Goal: Transaction & Acquisition: Purchase product/service

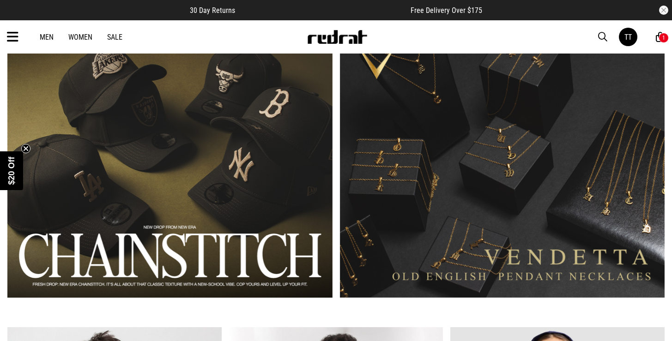
scroll to position [637, 0]
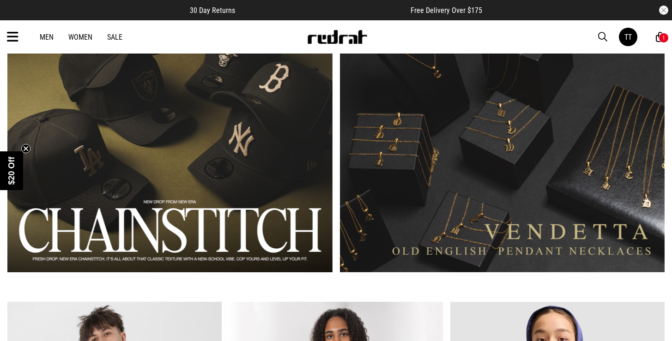
click at [528, 143] on link "2 / 2" at bounding box center [502, 138] width 325 height 269
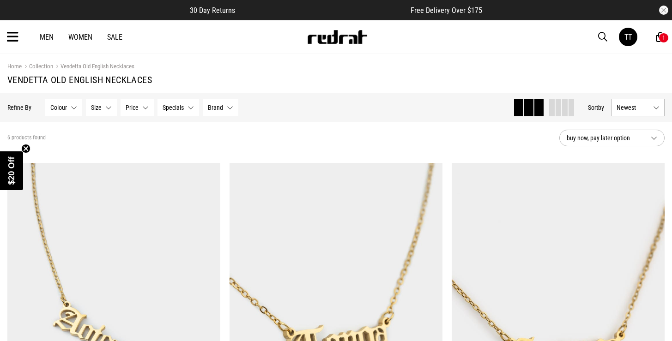
click at [38, 66] on link "Collection" at bounding box center [37, 67] width 31 height 9
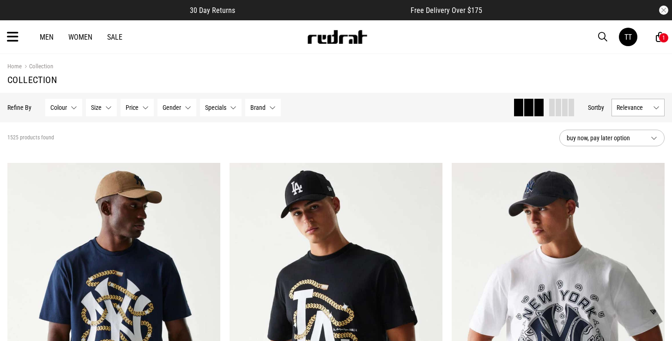
click at [17, 38] on icon at bounding box center [13, 37] width 12 height 15
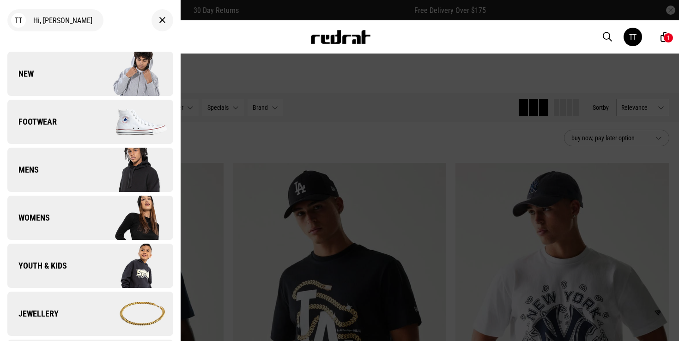
click at [69, 296] on link "Jewellery" at bounding box center [90, 314] width 166 height 44
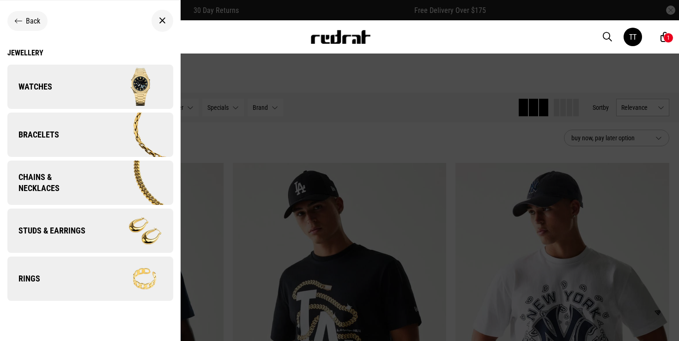
click at [77, 190] on span "Chains & Necklaces" at bounding box center [49, 183] width 85 height 22
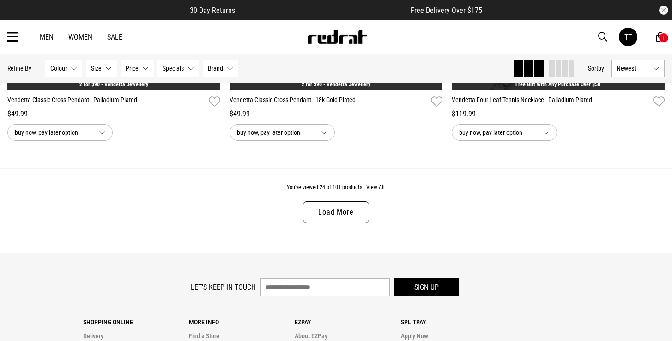
scroll to position [2936, 0]
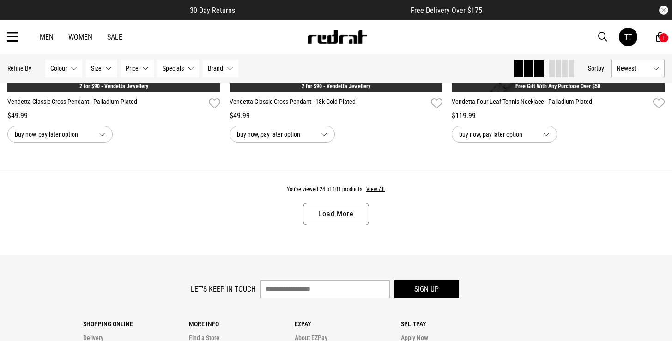
click at [350, 211] on link "Load More" at bounding box center [336, 214] width 66 height 22
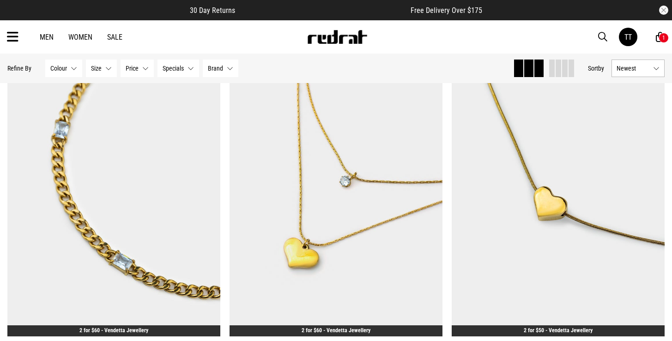
scroll to position [5817, 0]
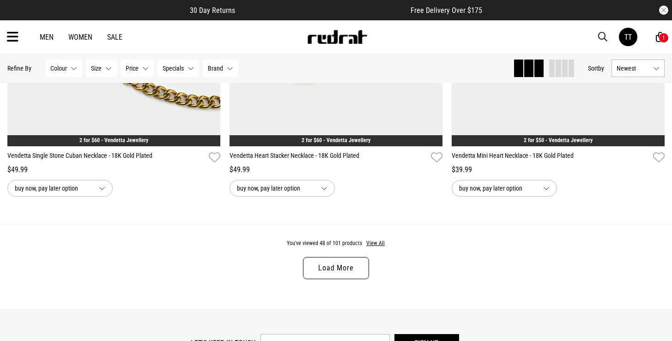
click at [349, 270] on link "Load More" at bounding box center [336, 268] width 66 height 22
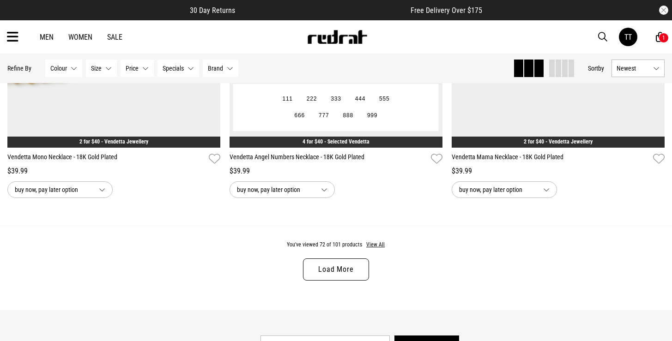
scroll to position [8758, 0]
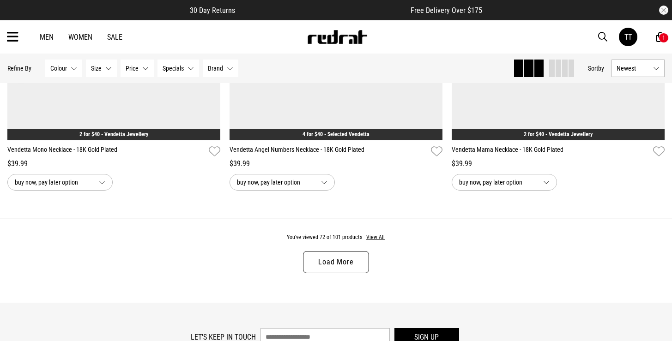
click at [343, 263] on link "Load More" at bounding box center [336, 262] width 66 height 22
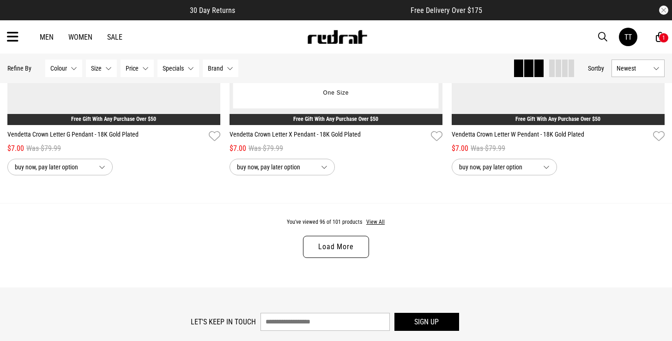
scroll to position [11717, 0]
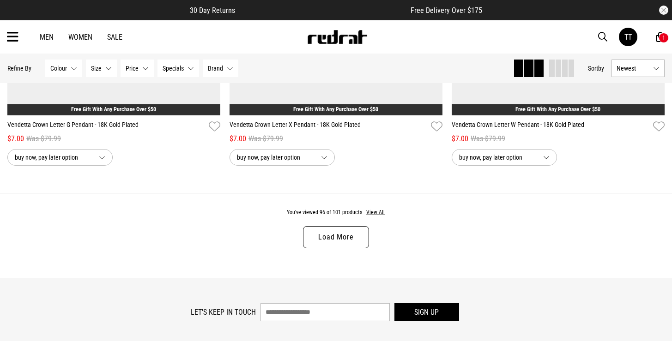
click at [346, 237] on link "Load More" at bounding box center [336, 237] width 66 height 22
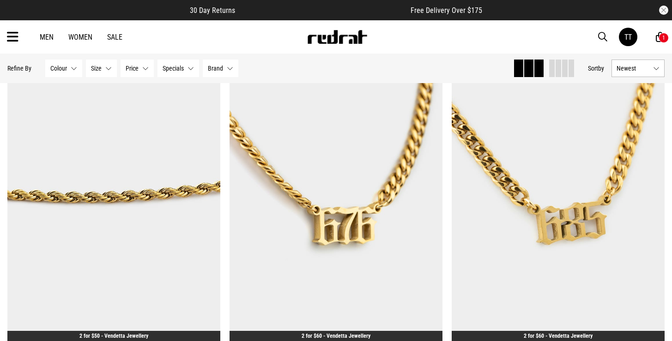
scroll to position [1962, 0]
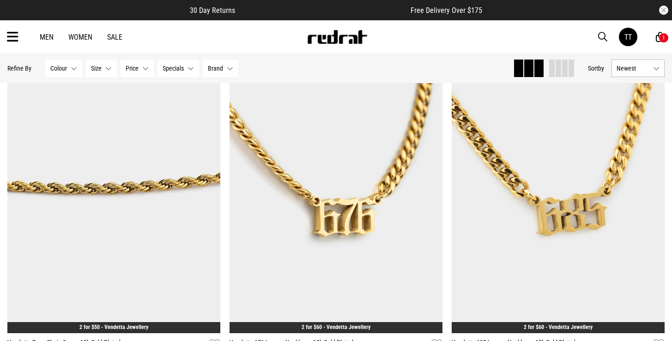
click at [658, 38] on div "1" at bounding box center [663, 38] width 10 height 10
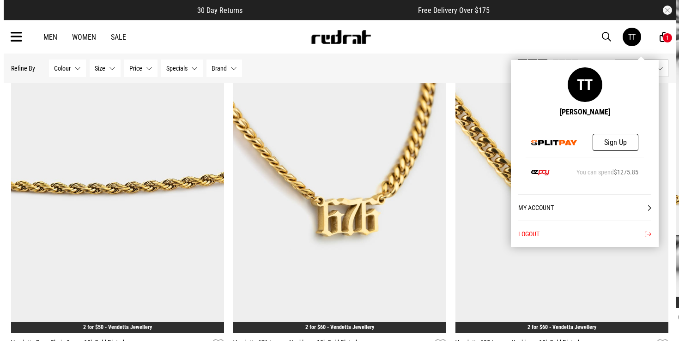
scroll to position [1967, 0]
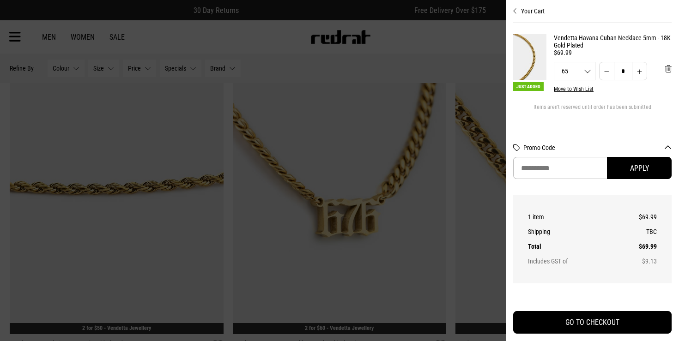
click at [583, 42] on link "Vendetta Havana Cuban Necklace 5mm - 18K Gold Plated" at bounding box center [613, 41] width 118 height 15
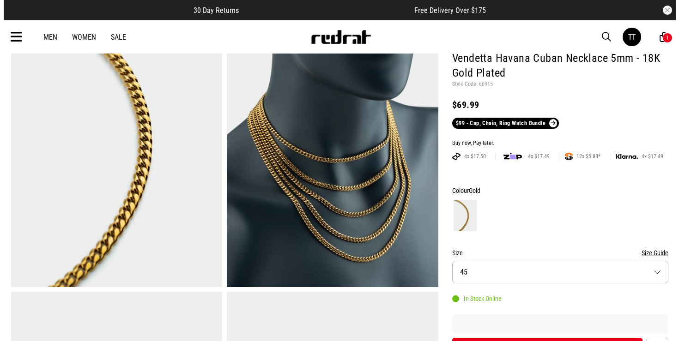
scroll to position [72, 0]
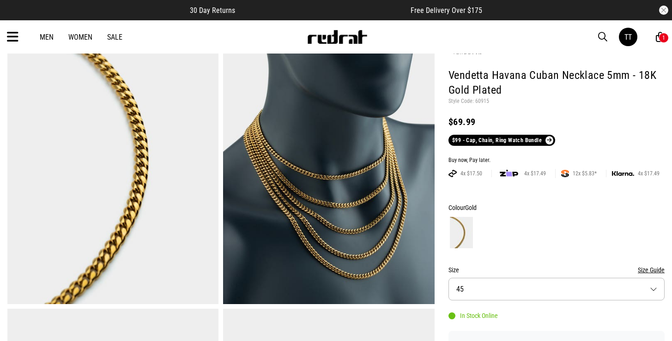
click at [12, 41] on icon at bounding box center [13, 37] width 12 height 15
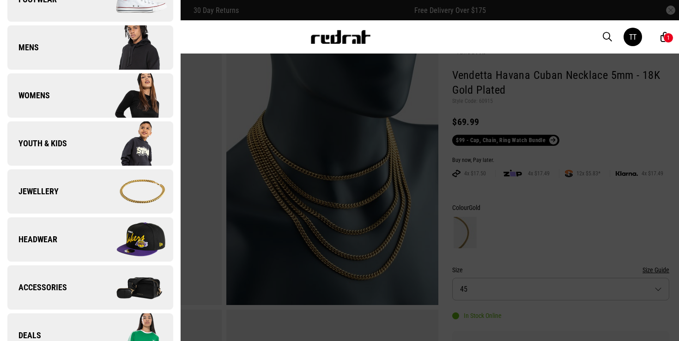
scroll to position [303, 0]
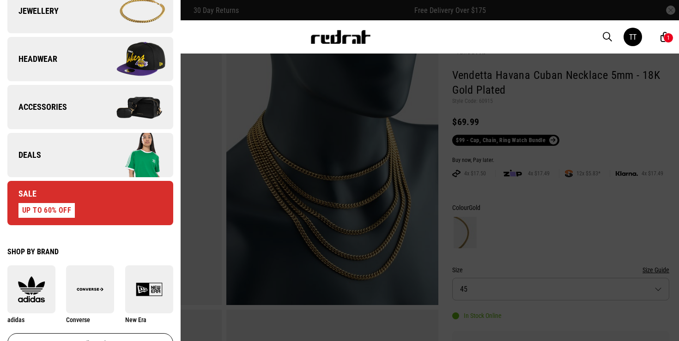
click at [75, 152] on link "Deals" at bounding box center [90, 155] width 166 height 44
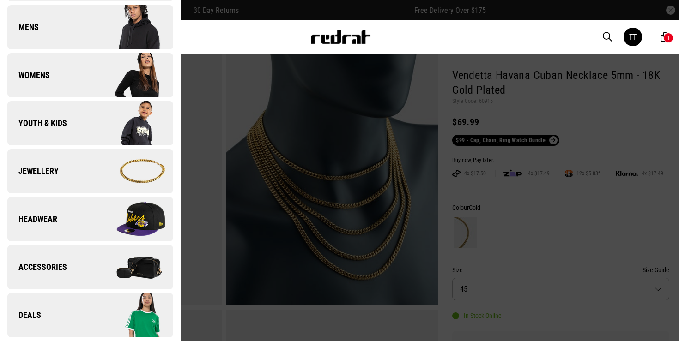
scroll to position [0, 0]
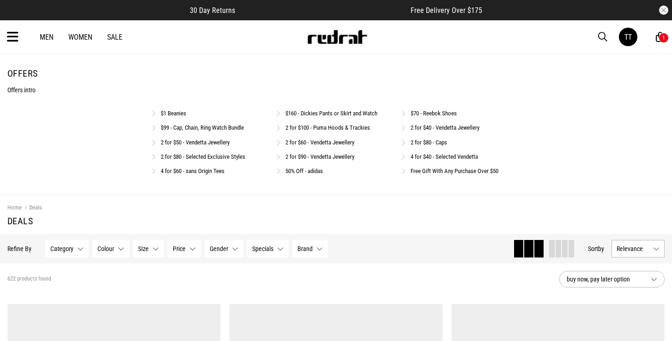
click at [213, 173] on link "4 for $60 - sans Origin Tees" at bounding box center [193, 171] width 64 height 7
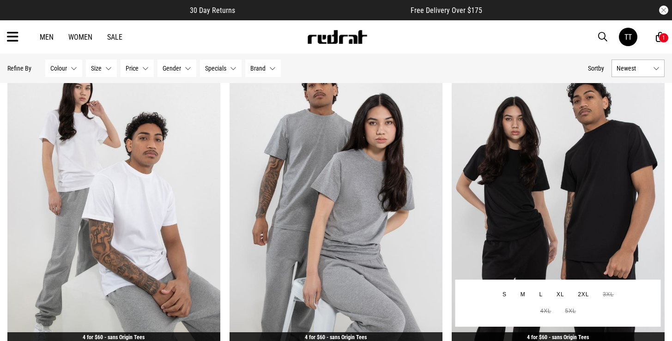
scroll to position [542, 0]
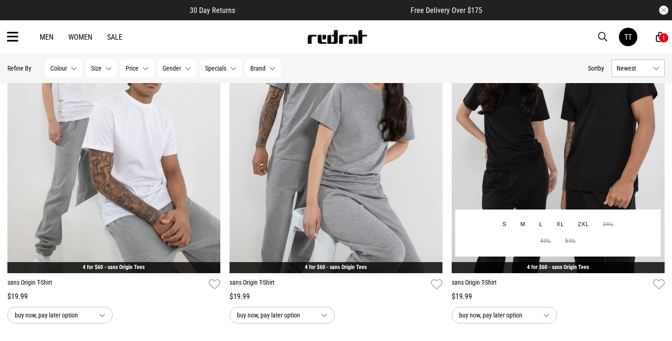
click at [588, 158] on img at bounding box center [558, 124] width 213 height 298
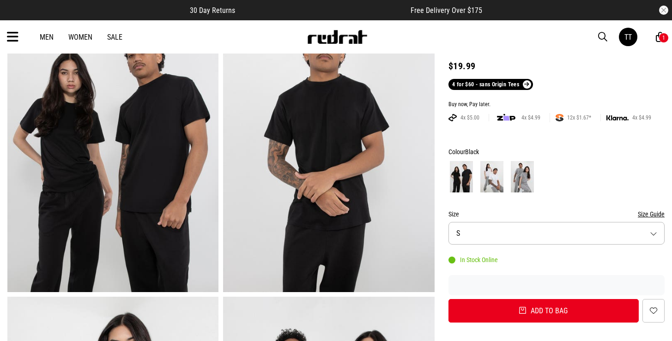
click at [510, 238] on button "Size S" at bounding box center [556, 233] width 216 height 23
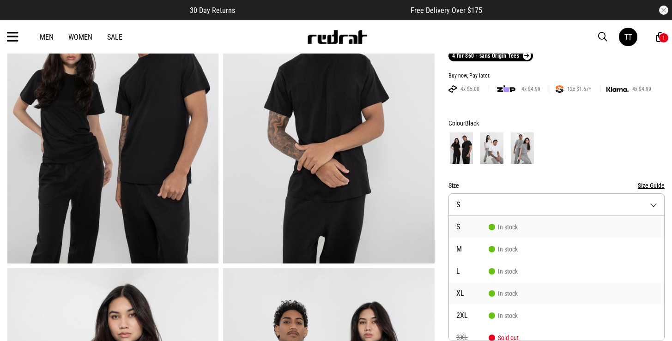
click at [501, 296] on span "In stock" at bounding box center [503, 293] width 29 height 7
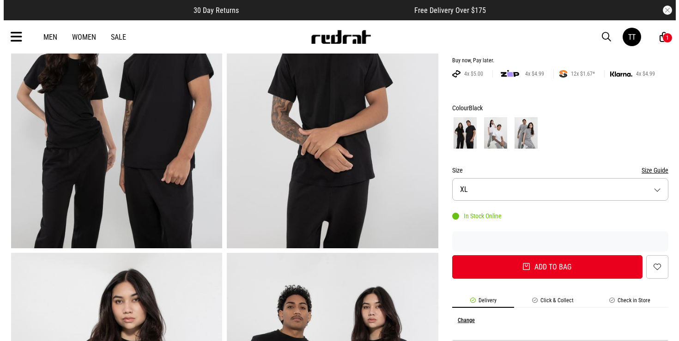
scroll to position [129, 0]
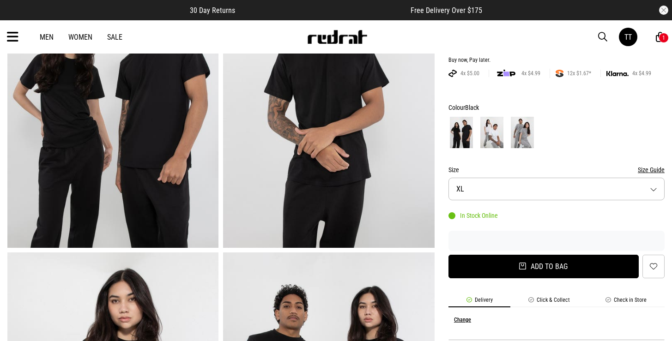
click at [587, 268] on button "Add to bag" at bounding box center [543, 267] width 190 height 24
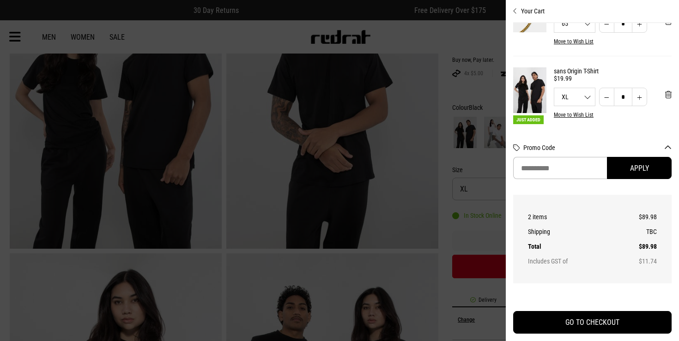
scroll to position [82, 0]
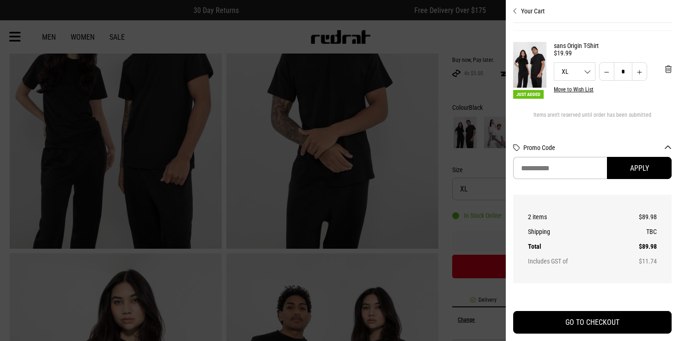
click at [633, 64] on button "Increase quantity" at bounding box center [639, 71] width 15 height 18
click at [446, 177] on div at bounding box center [339, 170] width 679 height 341
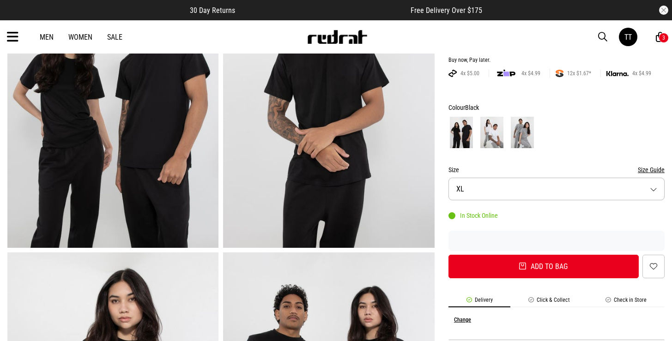
click at [662, 36] on div "3" at bounding box center [663, 38] width 3 height 6
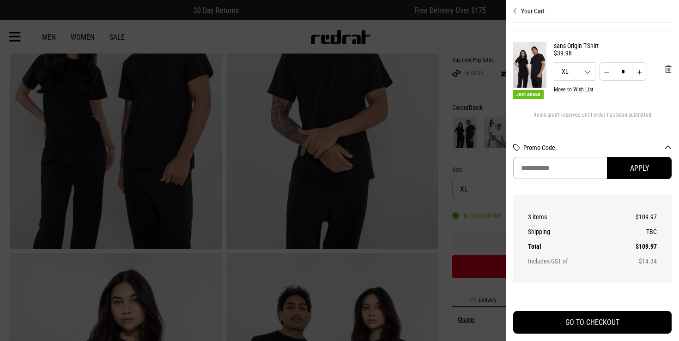
click at [632, 62] on button "Increase quantity" at bounding box center [639, 71] width 15 height 18
type input "*"
click at [632, 62] on button "Increase quantity" at bounding box center [639, 71] width 15 height 18
click at [601, 66] on button "Decrease quantity" at bounding box center [606, 71] width 15 height 18
click at [633, 66] on button "Increase quantity" at bounding box center [639, 71] width 15 height 18
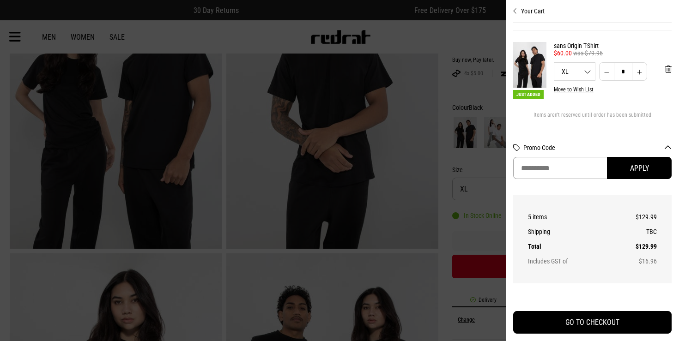
click at [549, 171] on input "Promo Code" at bounding box center [560, 168] width 94 height 22
type input "**********"
click at [650, 173] on button "Apply" at bounding box center [639, 168] width 65 height 22
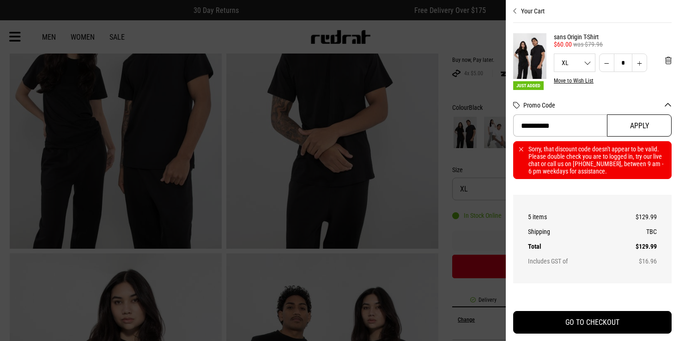
click at [637, 127] on button "Apply" at bounding box center [639, 126] width 65 height 22
drag, startPoint x: 574, startPoint y: 126, endPoint x: 489, endPoint y: 117, distance: 85.0
click at [489, 20] on div "**********" at bounding box center [339, 20] width 679 height 0
click at [441, 135] on div at bounding box center [339, 170] width 679 height 341
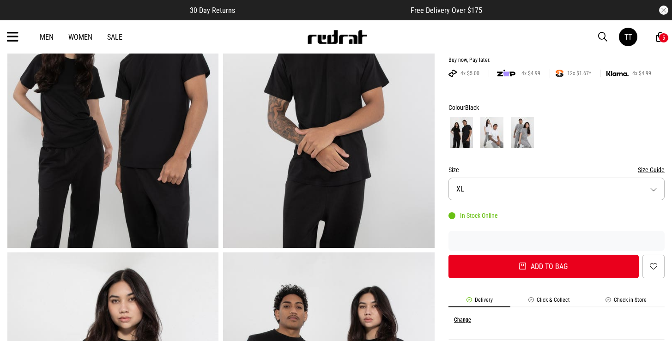
click at [11, 36] on icon at bounding box center [13, 37] width 12 height 15
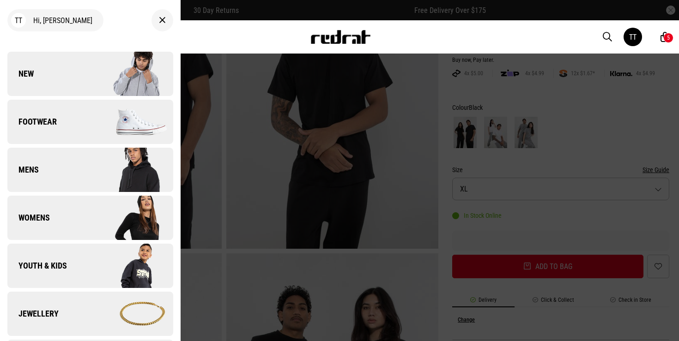
click at [101, 120] on img at bounding box center [131, 122] width 83 height 46
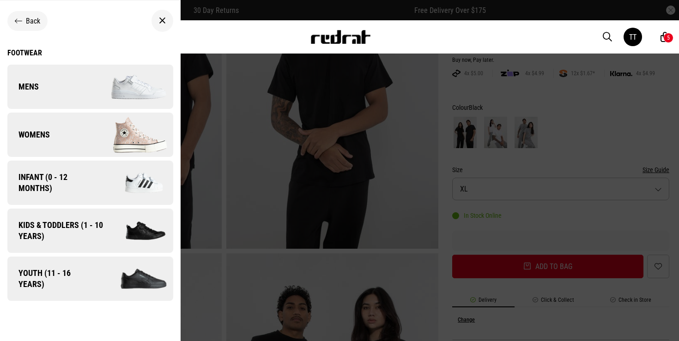
click at [70, 86] on link "Mens" at bounding box center [90, 87] width 166 height 44
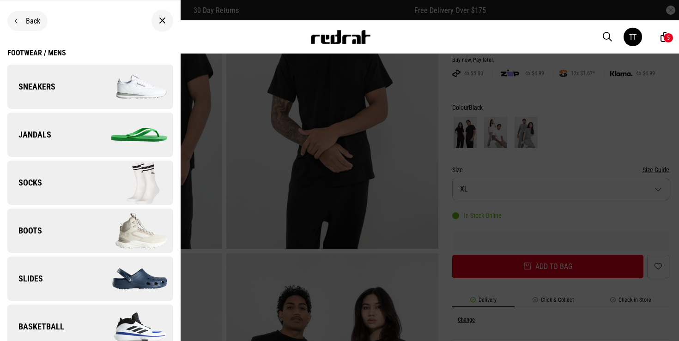
click at [69, 89] on link "Sneakers" at bounding box center [90, 87] width 166 height 44
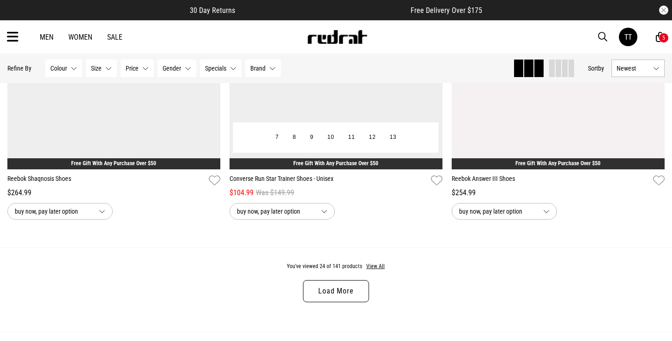
scroll to position [2860, 0]
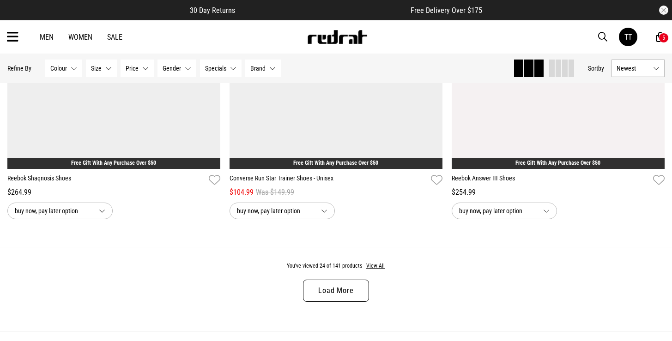
click at [352, 294] on link "Load More" at bounding box center [336, 291] width 66 height 22
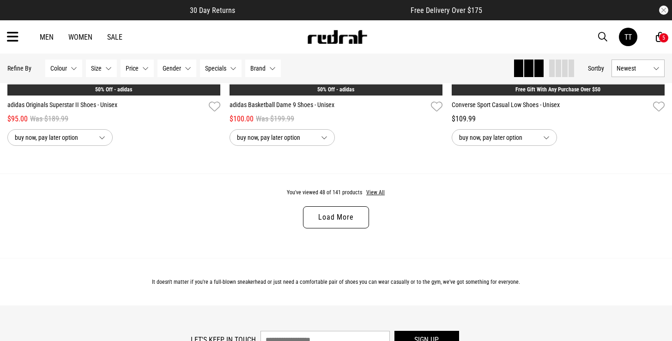
scroll to position [5886, 0]
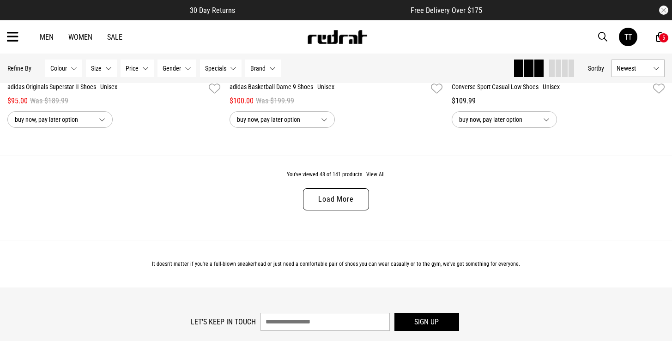
click at [346, 203] on link "Load More" at bounding box center [336, 199] width 66 height 22
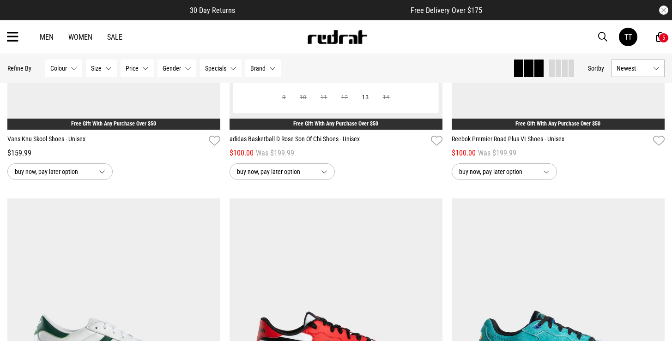
scroll to position [7853, 0]
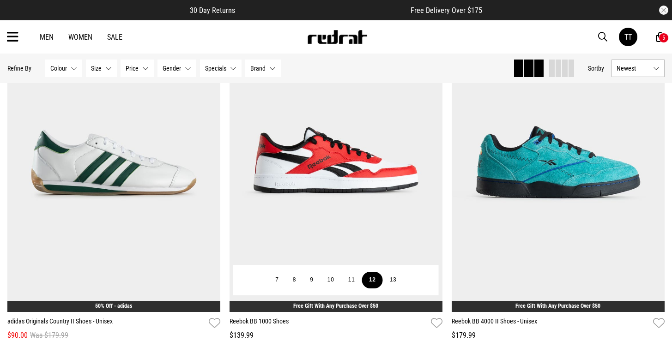
click at [376, 277] on button "12" at bounding box center [372, 280] width 21 height 17
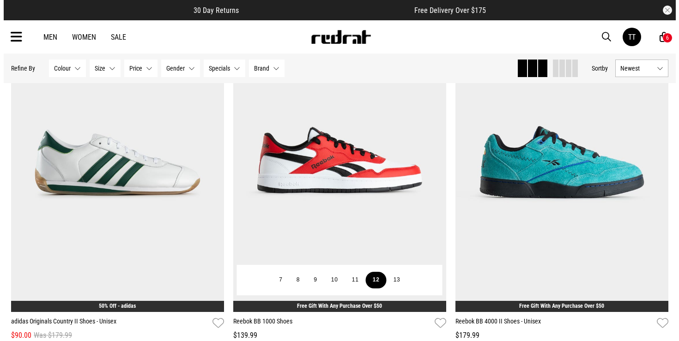
scroll to position [7874, 0]
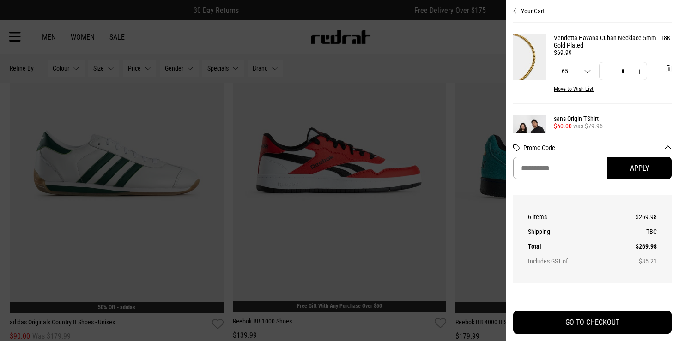
click at [574, 175] on input "Promo Code" at bounding box center [560, 168] width 94 height 22
paste input "**********"
type input "**********"
click at [630, 173] on button "Apply" at bounding box center [639, 168] width 65 height 22
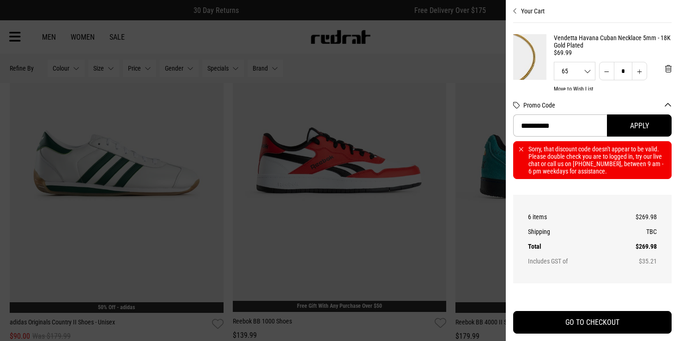
click at [616, 188] on div "**********" at bounding box center [592, 143] width 158 height 104
click at [396, 86] on div at bounding box center [339, 170] width 679 height 341
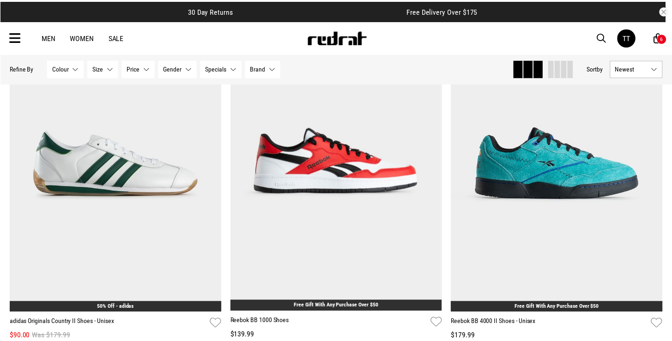
scroll to position [7853, 0]
